Goal: Browse casually

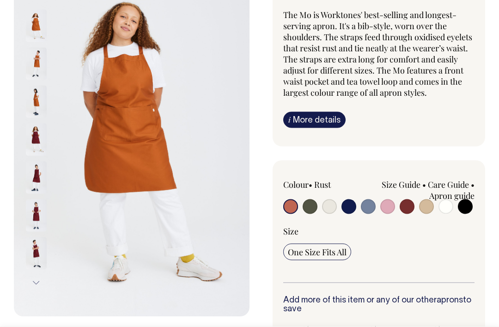
scroll to position [86, 0]
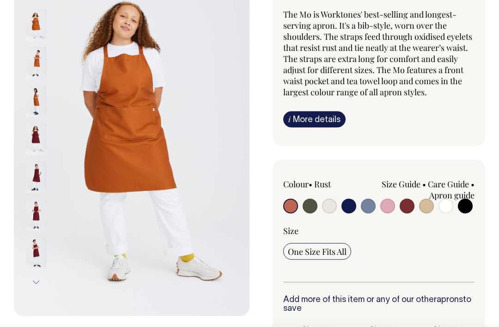
click at [32, 177] on img at bounding box center [36, 177] width 21 height 32
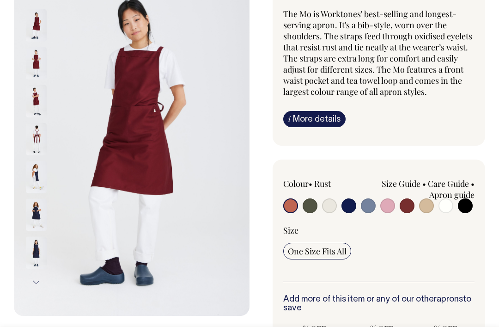
click at [34, 211] on img at bounding box center [36, 215] width 21 height 32
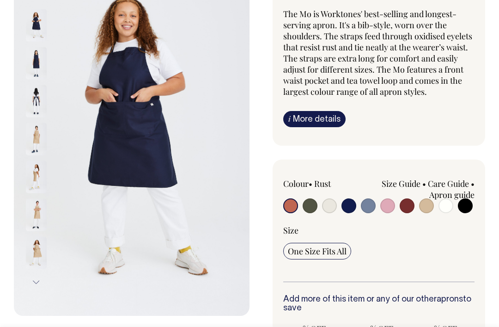
click at [33, 218] on img at bounding box center [36, 215] width 21 height 32
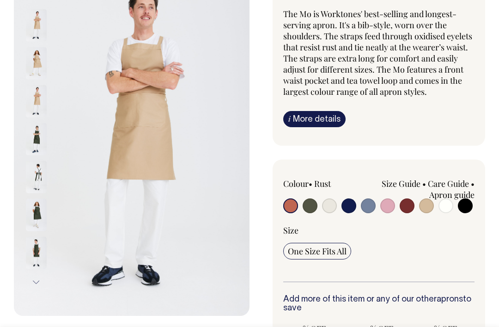
click at [35, 215] on img at bounding box center [36, 215] width 21 height 32
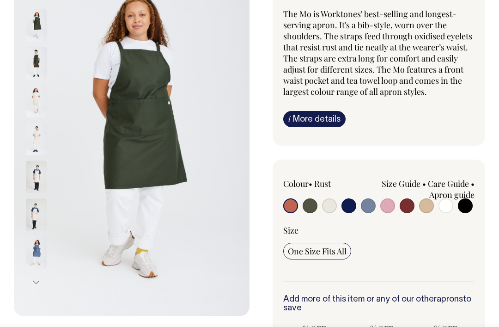
click at [31, 247] on img at bounding box center [36, 253] width 21 height 32
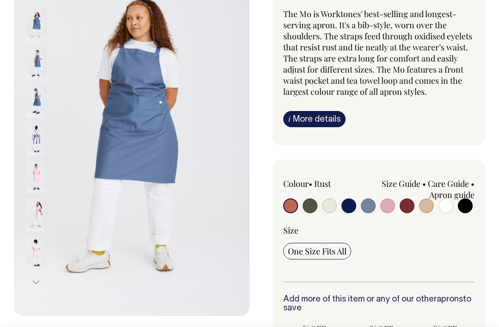
click at [33, 251] on img at bounding box center [36, 253] width 21 height 32
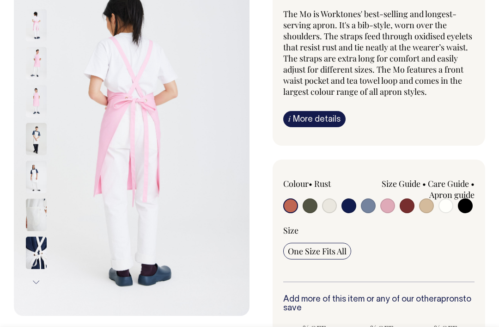
click at [31, 253] on img at bounding box center [36, 253] width 21 height 32
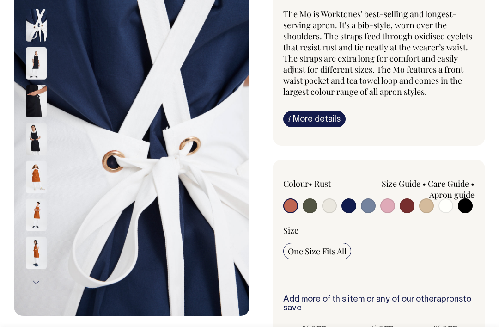
click at [32, 106] on img at bounding box center [36, 101] width 21 height 32
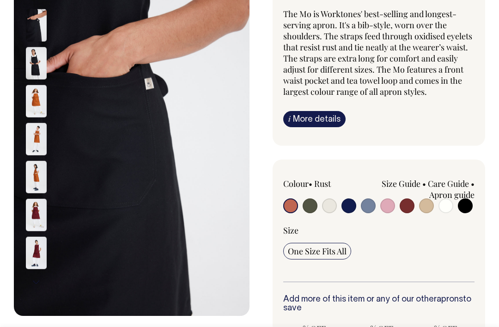
click at [33, 249] on img at bounding box center [36, 253] width 21 height 32
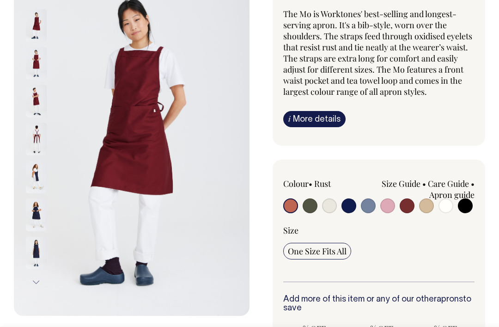
click at [31, 250] on img at bounding box center [36, 253] width 21 height 32
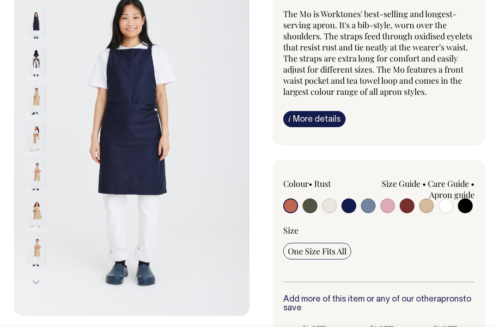
click at [35, 251] on img at bounding box center [36, 253] width 21 height 32
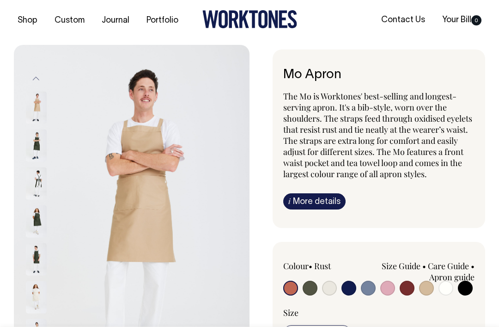
scroll to position [0, 0]
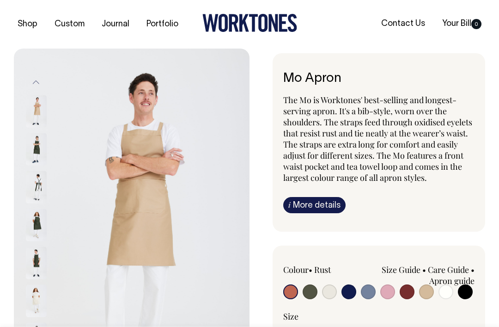
click at [390, 7] on div "Shop Custom Journal Portfolio Contact Us Your Bill 0" at bounding box center [249, 24] width 499 height 49
